Goal: Task Accomplishment & Management: Complete application form

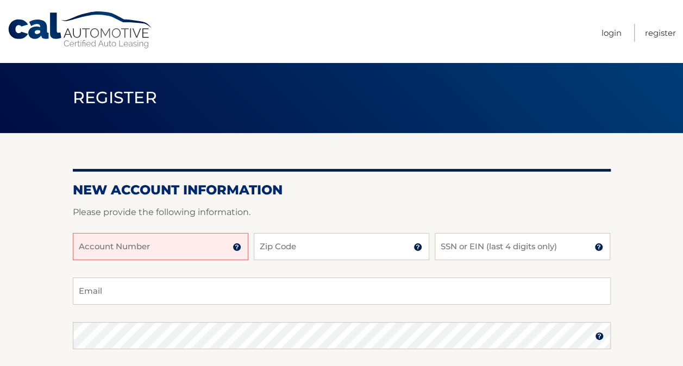
click at [193, 247] on input "Account Number" at bounding box center [160, 246] width 175 height 27
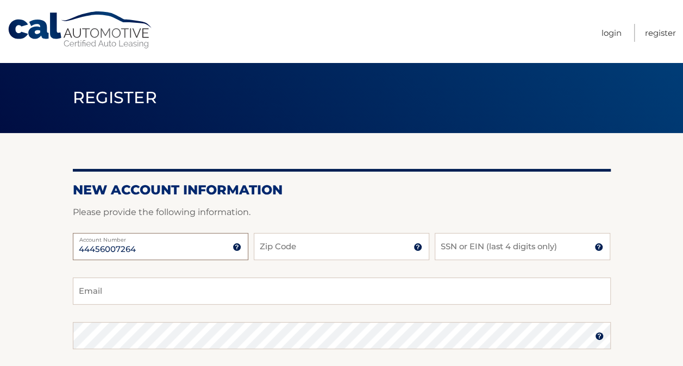
type input "44456007264"
click at [292, 251] on input "Zip Code" at bounding box center [341, 246] width 175 height 27
type input "11743"
type input "3760"
click at [262, 291] on input "Email" at bounding box center [342, 291] width 538 height 27
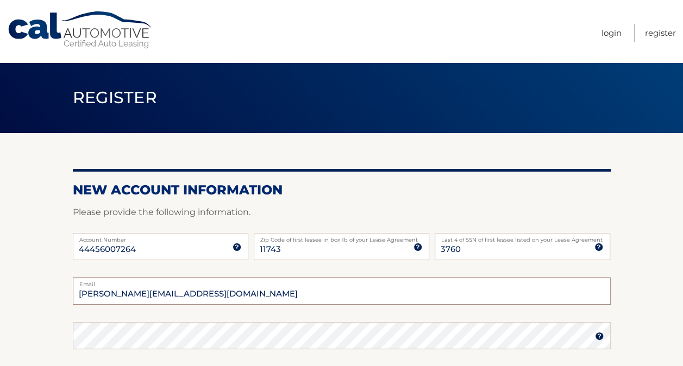
type input "andrew.bykjov39@gmail.com"
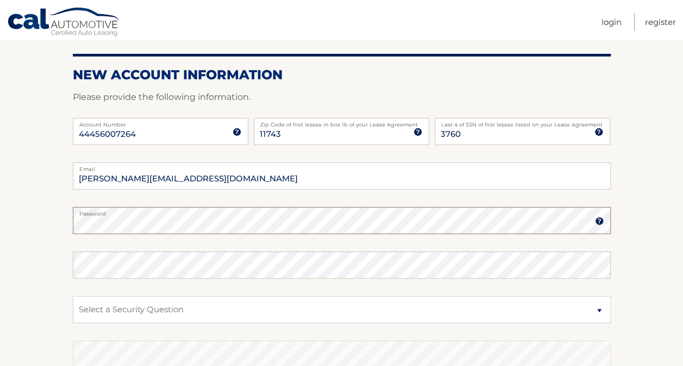
scroll to position [125, 0]
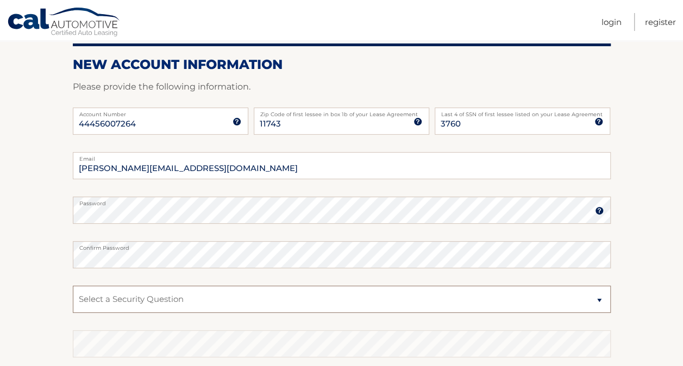
click at [460, 298] on select "Select a Security Question What was the name of your elementary school? What is…" at bounding box center [342, 299] width 538 height 27
select select "4"
click at [73, 286] on select "Select a Security Question What was the name of your elementary school? What is…" at bounding box center [342, 299] width 538 height 27
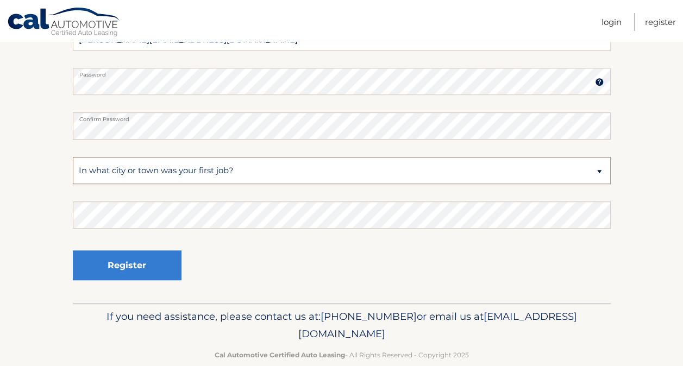
scroll to position [265, 0]
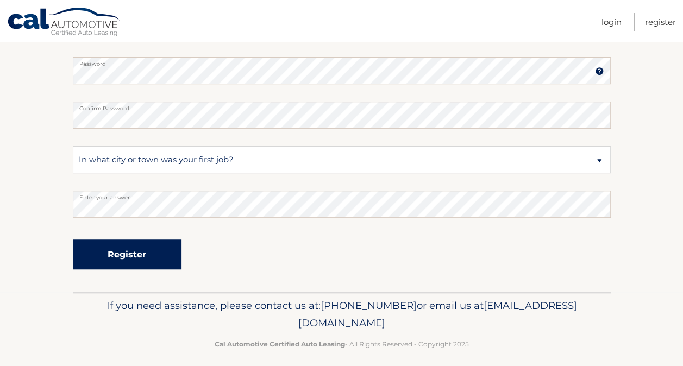
click at [160, 251] on button "Register" at bounding box center [127, 255] width 109 height 30
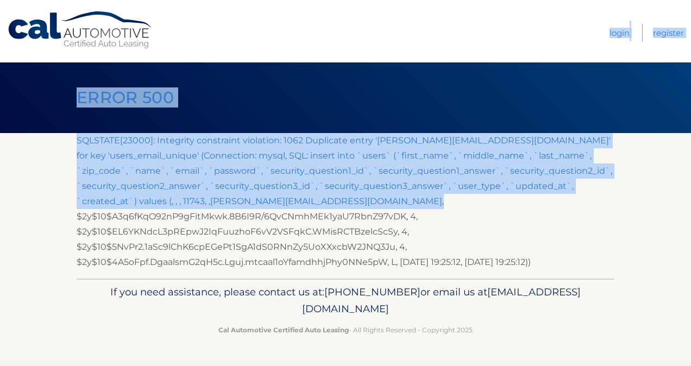
drag, startPoint x: 469, startPoint y: 204, endPoint x: 535, endPoint y: 49, distance: 168.9
click at [535, 49] on div "Cal Automotive Menu Login Register Error 500" at bounding box center [345, 183] width 691 height 366
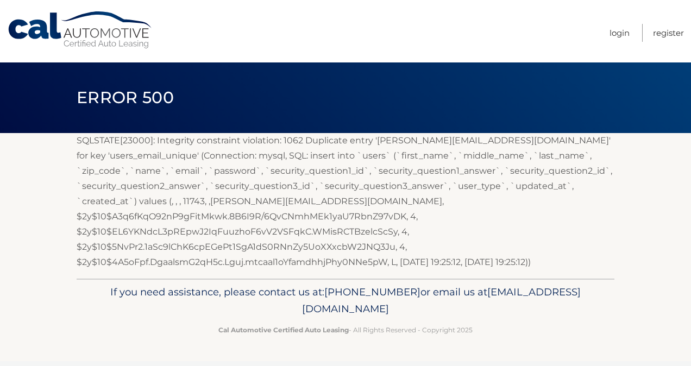
click at [617, 228] on section "SQLSTATE[23000]: Integrity constraint violation: 1062 Duplicate entry ' andrew.…" at bounding box center [345, 206] width 691 height 146
click at [618, 36] on link "Login" at bounding box center [619, 33] width 20 height 18
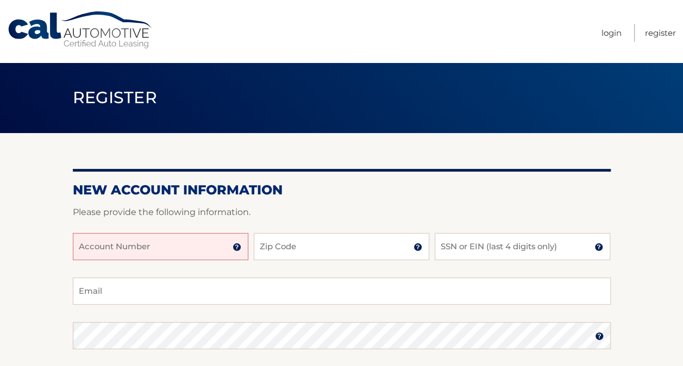
click at [206, 251] on input "Account Number" at bounding box center [160, 246] width 175 height 27
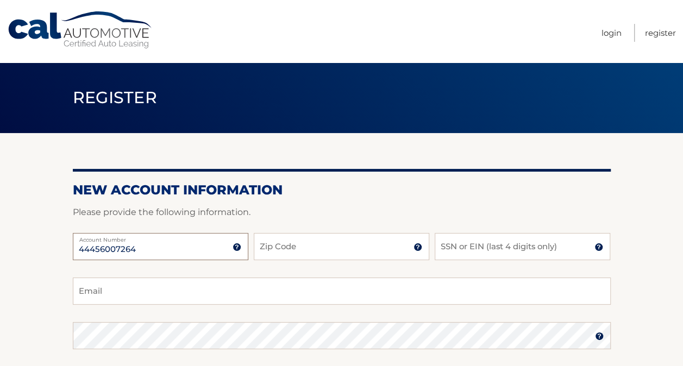
type input "44456007264"
type input "11743"
type input "3760"
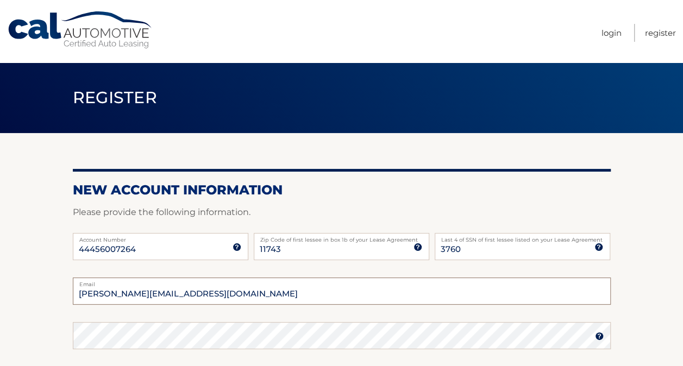
type input "[PERSON_NAME][EMAIL_ADDRESS][DOMAIN_NAME]"
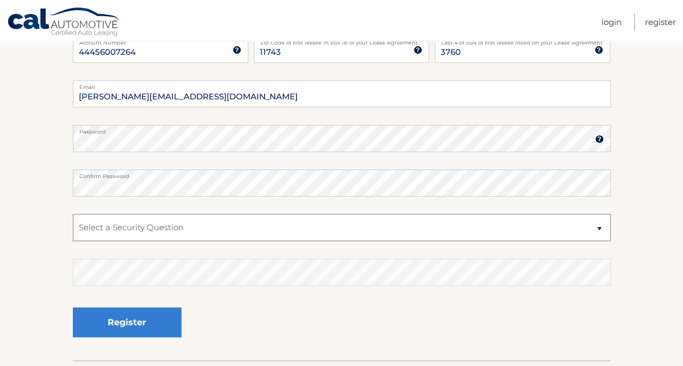
click at [379, 220] on select "Select a Security Question What was the name of your elementary school? What is…" at bounding box center [342, 227] width 538 height 27
select select "4"
click at [73, 214] on select "Select a Security Question What was the name of your elementary school? What is…" at bounding box center [342, 227] width 538 height 27
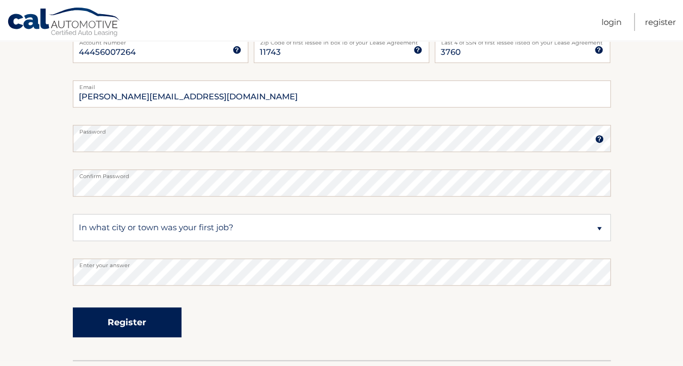
click at [150, 317] on button "Register" at bounding box center [127, 322] width 109 height 30
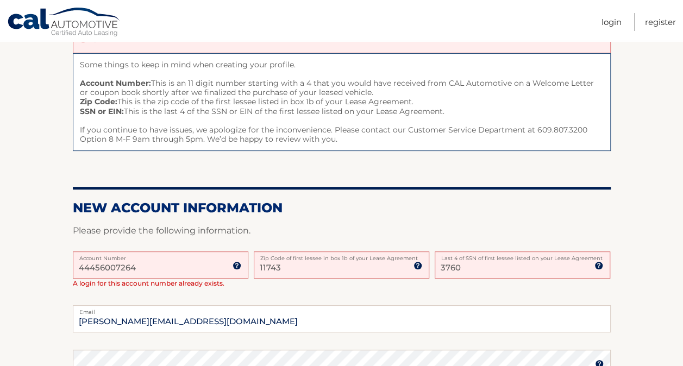
scroll to position [112, 0]
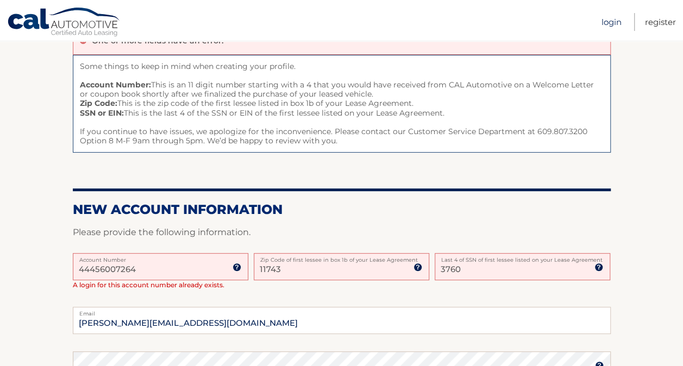
click at [613, 22] on link "Login" at bounding box center [611, 22] width 20 height 18
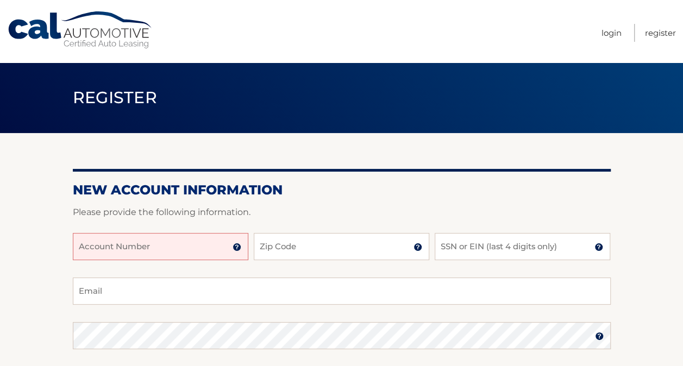
click at [143, 239] on input "Account Number" at bounding box center [160, 246] width 175 height 27
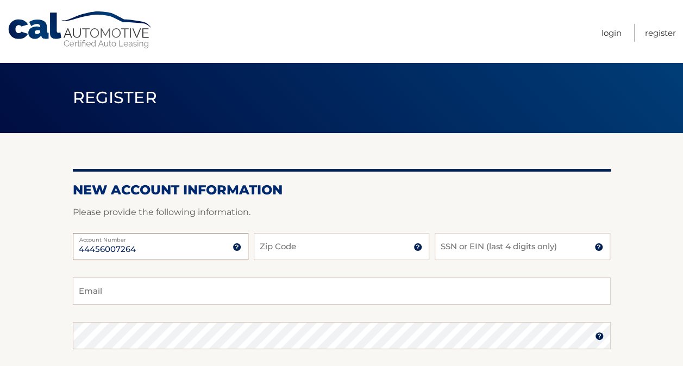
type input "44456007264"
type input "11743"
type input "3760"
click at [80, 292] on input "Email" at bounding box center [342, 291] width 538 height 27
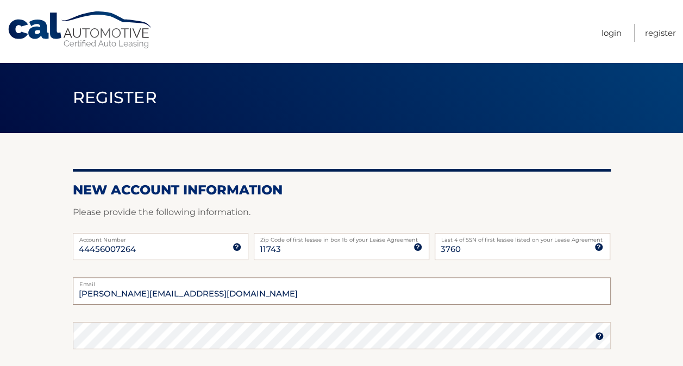
type input "[PERSON_NAME][EMAIL_ADDRESS][DOMAIN_NAME]"
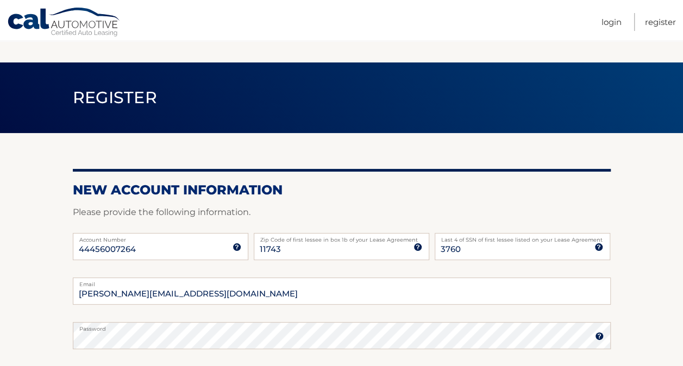
scroll to position [197, 0]
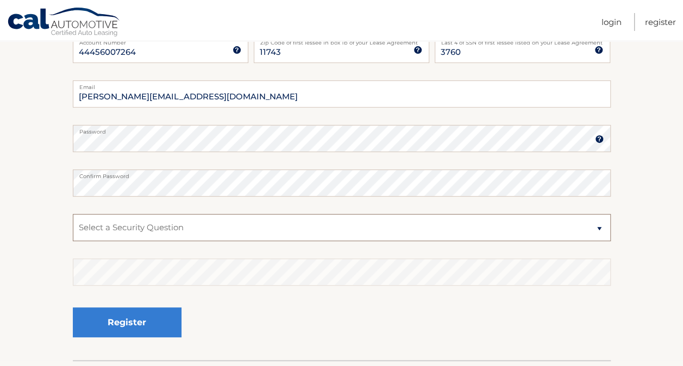
click at [189, 227] on select "Select a Security Question What was the name of your elementary school? What is…" at bounding box center [342, 227] width 538 height 27
select select "2"
click at [73, 214] on select "Select a Security Question What was the name of your elementary school? What is…" at bounding box center [342, 227] width 538 height 27
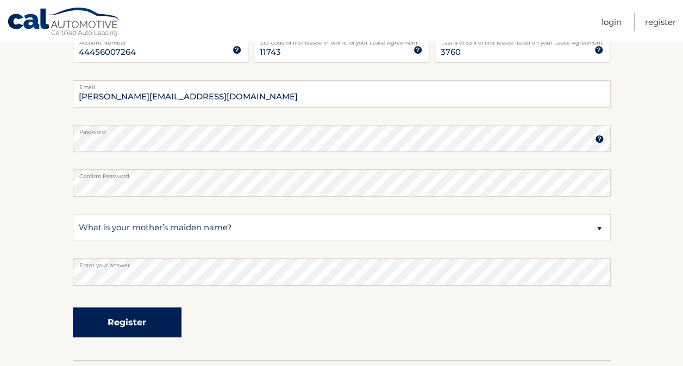
click at [139, 313] on button "Register" at bounding box center [127, 322] width 109 height 30
